Goal: Information Seeking & Learning: Learn about a topic

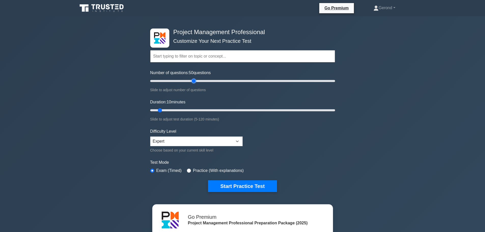
click at [192, 80] on input "Number of questions: 50 questions" at bounding box center [242, 81] width 185 height 6
click at [200, 81] on input "Number of questions: 50 questions" at bounding box center [242, 81] width 185 height 6
click at [206, 81] on input "Number of questions: 65 questions" at bounding box center [242, 81] width 185 height 6
click at [206, 82] on input "Number of questions: 65 questions" at bounding box center [242, 81] width 185 height 6
type input "60"
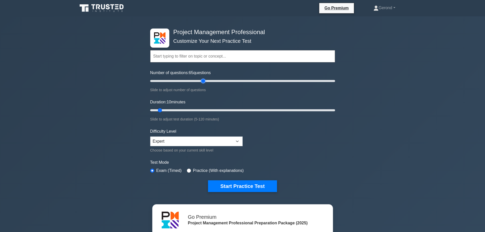
click at [204, 82] on input "Number of questions: 65 questions" at bounding box center [242, 81] width 185 height 6
click at [202, 110] on input "Duration: 35 minutes" at bounding box center [242, 110] width 185 height 6
click at [196, 110] on input "Duration: 35 minutes" at bounding box center [242, 110] width 185 height 6
click at [193, 110] on input "Duration: 35 minutes" at bounding box center [242, 110] width 185 height 6
click at [203, 110] on input "Duration: 30 minutes" at bounding box center [242, 110] width 185 height 6
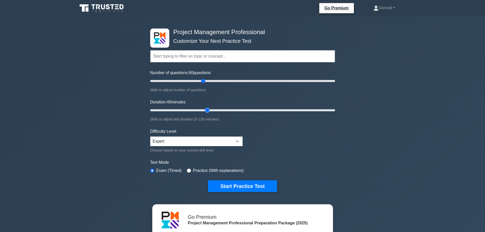
click at [211, 110] on input "Duration: 40 minutes" at bounding box center [242, 110] width 185 height 6
click at [219, 110] on input "Duration: 45 minutes" at bounding box center [242, 110] width 185 height 6
type input "50"
click at [223, 110] on input "Duration: 45 minutes" at bounding box center [242, 110] width 185 height 6
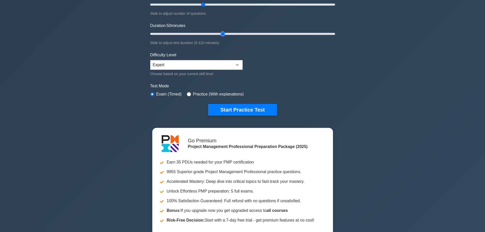
scroll to position [102, 0]
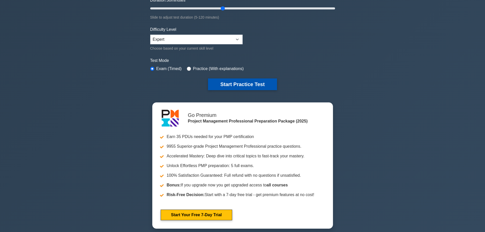
click at [241, 79] on button "Start Practice Test" at bounding box center [242, 84] width 69 height 12
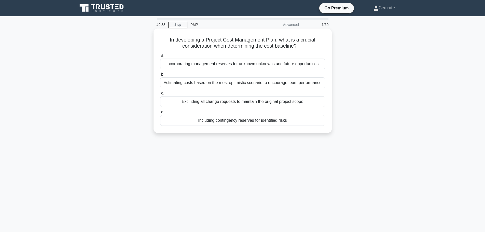
click at [259, 66] on div "Incorporating management reserves for unknown unknowns and future opportunities" at bounding box center [242, 64] width 165 height 11
click at [160, 57] on input "a. Incorporating management reserves for unknown unknowns and future opportunit…" at bounding box center [160, 55] width 0 height 3
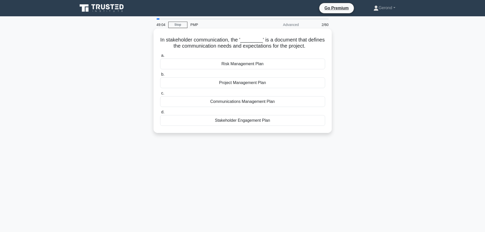
click at [247, 101] on div "Communications Management Plan" at bounding box center [242, 101] width 165 height 11
click at [160, 95] on input "c. Communications Management Plan" at bounding box center [160, 93] width 0 height 3
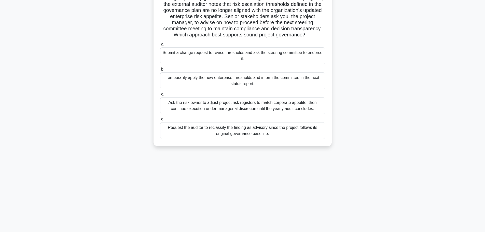
scroll to position [18, 0]
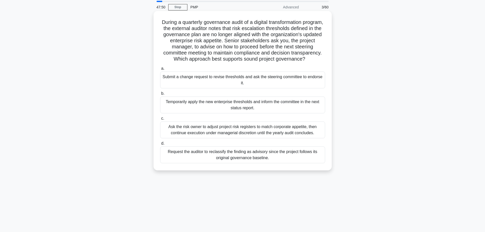
click at [264, 88] on div "Submit a change request to revise thresholds and ask the steering committee to …" at bounding box center [242, 80] width 165 height 17
click at [160, 70] on input "a. Submit a change request to revise thresholds and ask the steering committee …" at bounding box center [160, 68] width 0 height 3
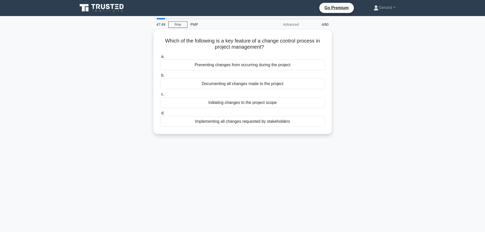
scroll to position [0, 0]
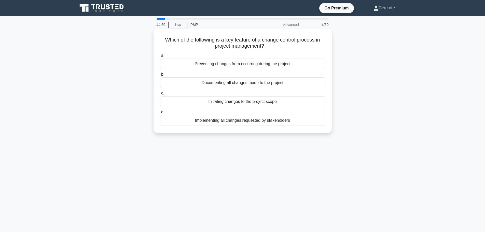
click at [241, 85] on div "Documenting all changes made to the project" at bounding box center [242, 82] width 165 height 11
click at [160, 76] on input "b. Documenting all changes made to the project" at bounding box center [160, 74] width 0 height 3
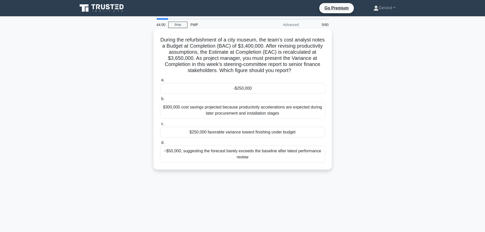
click at [241, 86] on div "-$250,000" at bounding box center [242, 88] width 165 height 11
click at [160, 82] on input "a. -$250,000" at bounding box center [160, 79] width 0 height 3
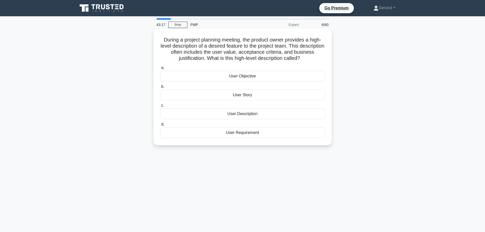
click at [249, 115] on div "User Description" at bounding box center [242, 114] width 165 height 11
click at [235, 114] on div "User Description" at bounding box center [242, 114] width 165 height 11
click at [160, 107] on input "c. User Description" at bounding box center [160, 105] width 0 height 3
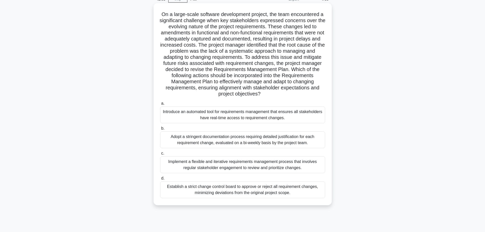
scroll to position [43, 0]
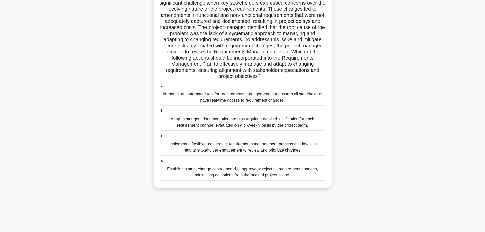
click at [226, 147] on div "Implement a flexible and iterative requirements management process that involve…" at bounding box center [242, 147] width 165 height 17
click at [160, 138] on input "c. Implement a flexible and iterative requirements management process that invo…" at bounding box center [160, 135] width 0 height 3
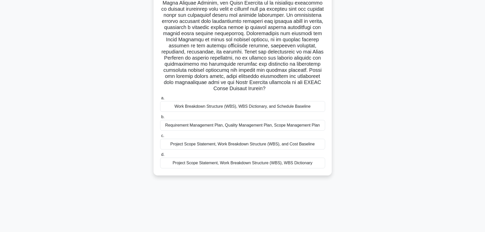
click at [238, 109] on div "Work Breakdown Structure (WBS), WBS Dictionary, and Schedule Baseline" at bounding box center [242, 106] width 165 height 11
click at [160, 100] on input "a. Work Breakdown Structure (WBS), WBS Dictionary, and Schedule Baseline" at bounding box center [160, 98] width 0 height 3
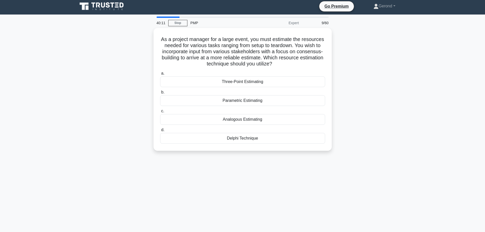
scroll to position [0, 0]
